Goal: Find contact information: Find contact information

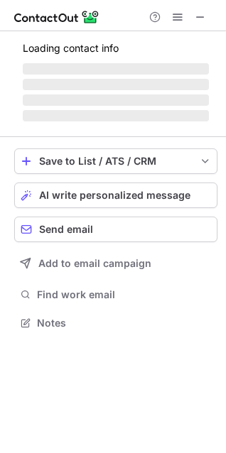
scroll to position [321, 226]
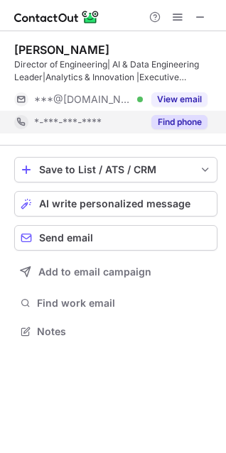
click at [178, 116] on button "Find phone" at bounding box center [179, 122] width 56 height 14
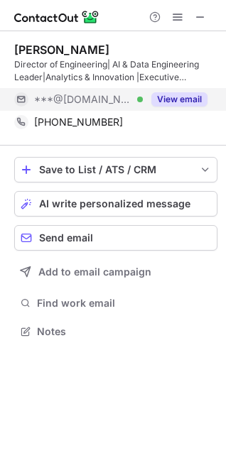
click at [170, 96] on button "View email" at bounding box center [179, 99] width 56 height 14
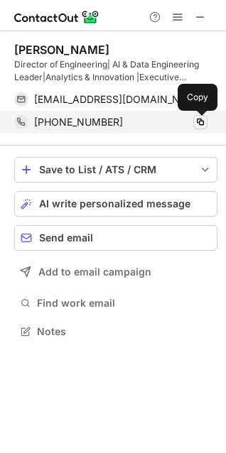
click at [198, 124] on span at bounding box center [200, 121] width 11 height 11
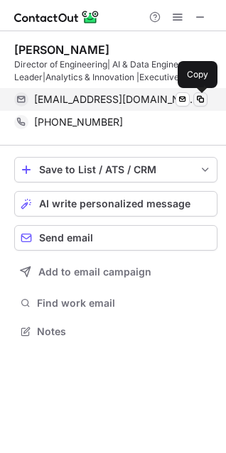
click at [204, 102] on span at bounding box center [200, 99] width 11 height 11
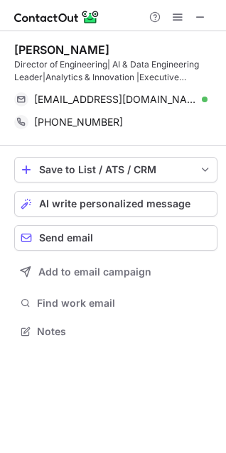
click at [191, 17] on div at bounding box center [177, 17] width 68 height 17
click at [197, 17] on span at bounding box center [200, 16] width 11 height 11
